Goal: Transaction & Acquisition: Purchase product/service

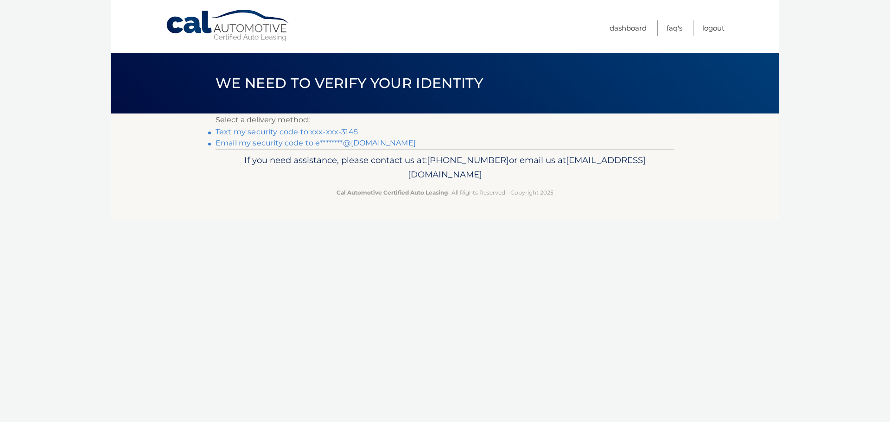
click at [299, 133] on link "Text my security code to xxx-xxx-3145" at bounding box center [286, 131] width 142 height 9
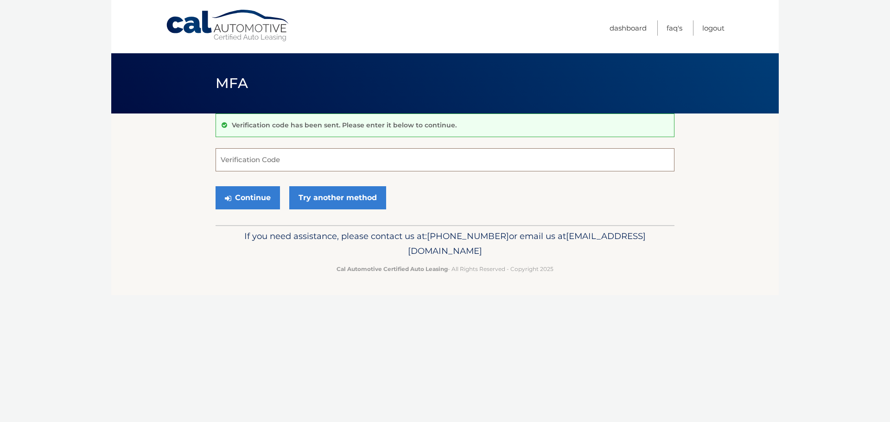
click at [414, 160] on input "Verification Code" at bounding box center [444, 159] width 459 height 23
type input "427474"
click at [215, 186] on button "Continue" at bounding box center [247, 197] width 64 height 23
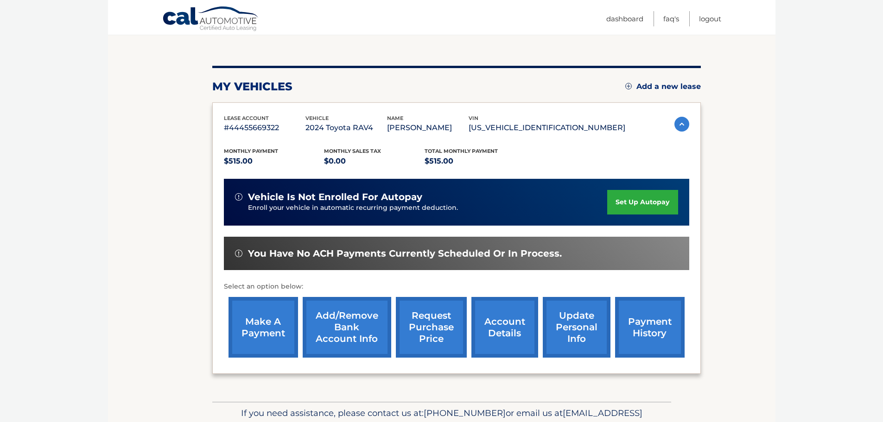
scroll to position [93, 0]
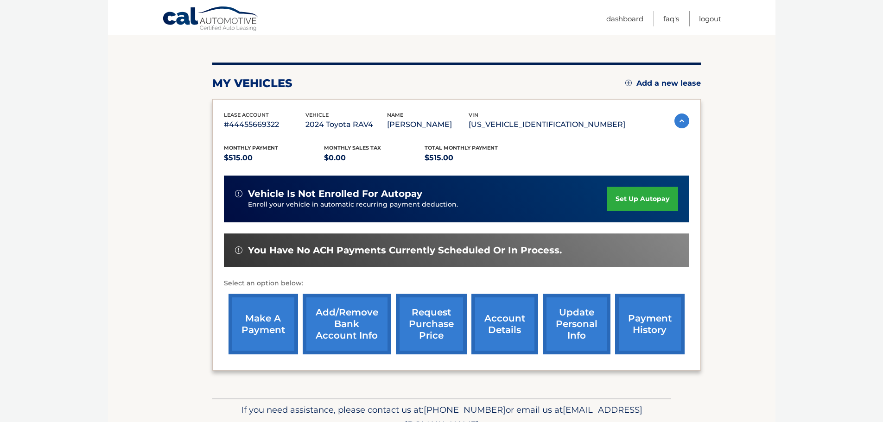
click at [297, 318] on link "make a payment" at bounding box center [263, 324] width 70 height 61
click at [279, 321] on link "make a payment" at bounding box center [263, 324] width 70 height 61
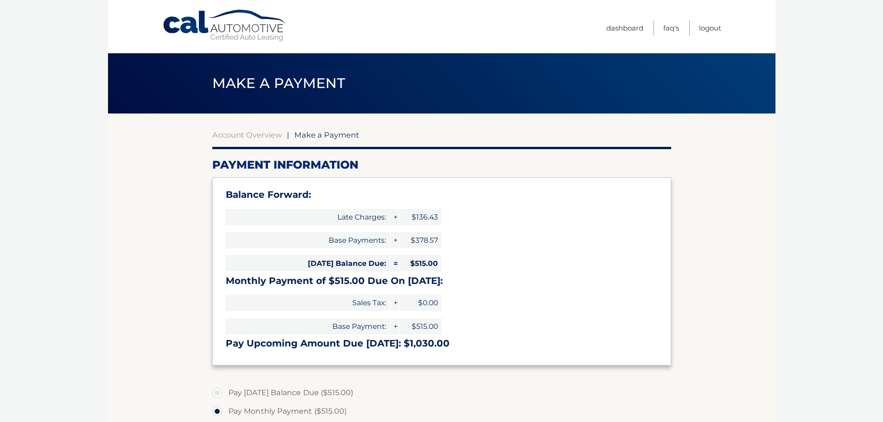
select select "MGUwZGQyZjYtY2VhYS00MTBhLTg2NGItY2QyNGU0OWQ0N2Ux"
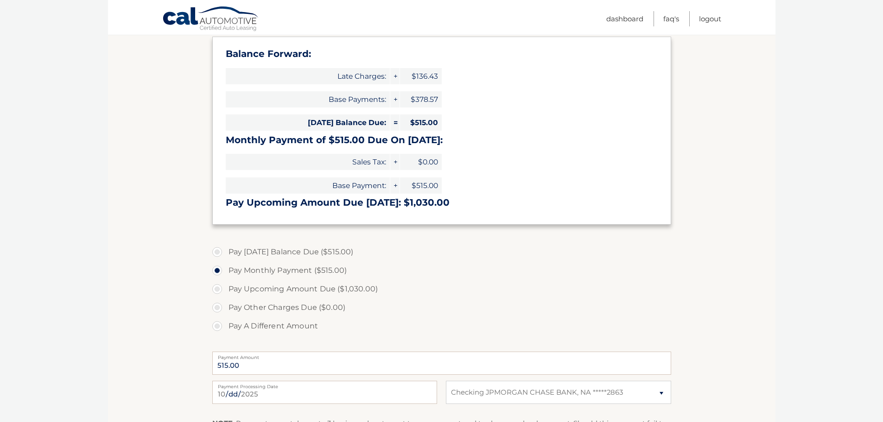
scroll to position [185, 0]
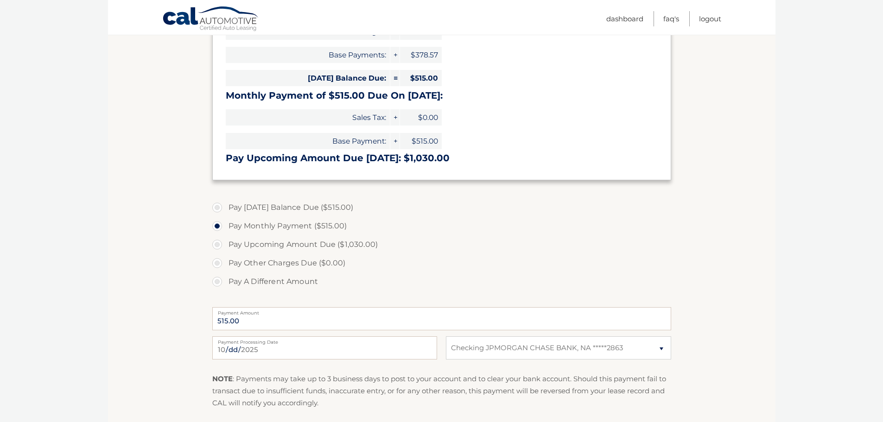
click at [342, 207] on label "Pay [DATE] Balance Due ($515.00)" at bounding box center [441, 207] width 459 height 19
click at [225, 207] on input "Pay [DATE] Balance Due ($515.00)" at bounding box center [220, 205] width 9 height 15
radio input "true"
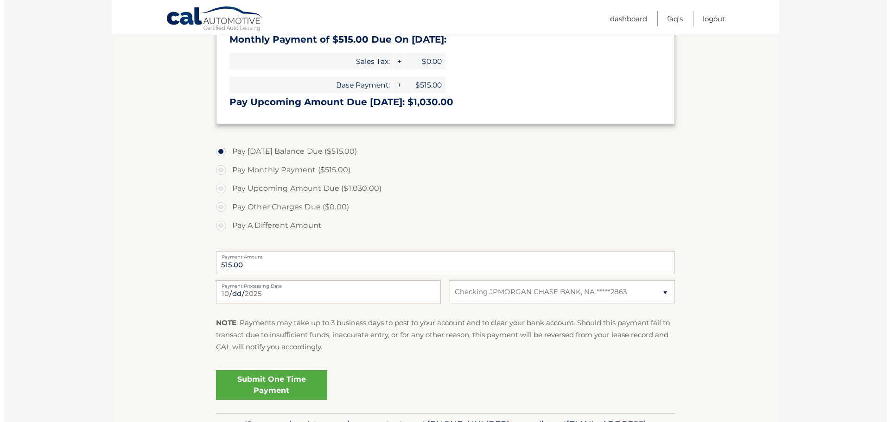
scroll to position [303, 0]
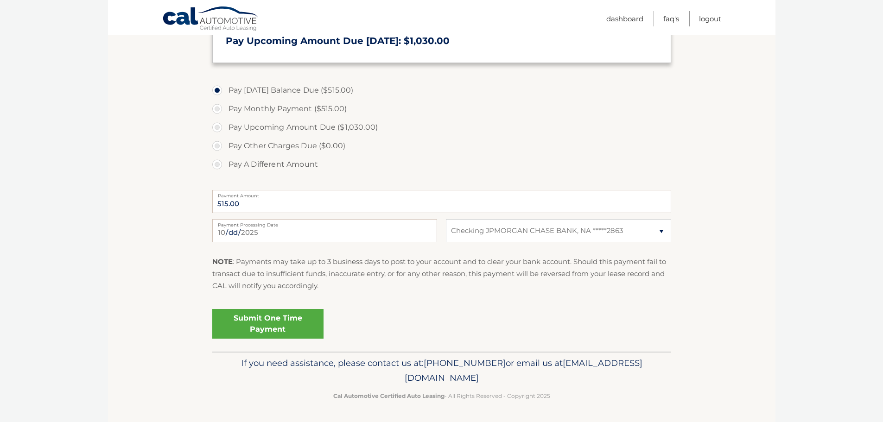
click at [293, 324] on link "Submit One Time Payment" at bounding box center [267, 324] width 111 height 30
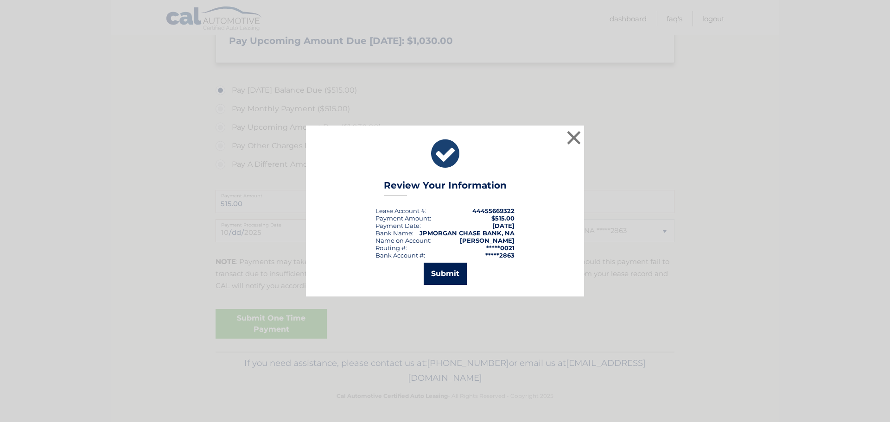
click at [455, 280] on button "Submit" at bounding box center [445, 274] width 43 height 22
